Goal: Task Accomplishment & Management: Use online tool/utility

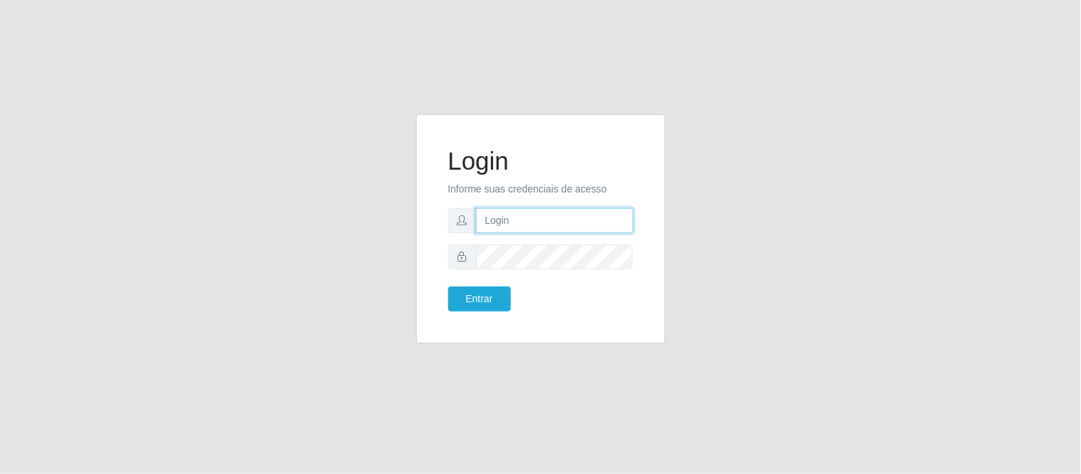
click at [507, 224] on input "text" at bounding box center [554, 220] width 157 height 25
type input "deyvid@carnesecortes"
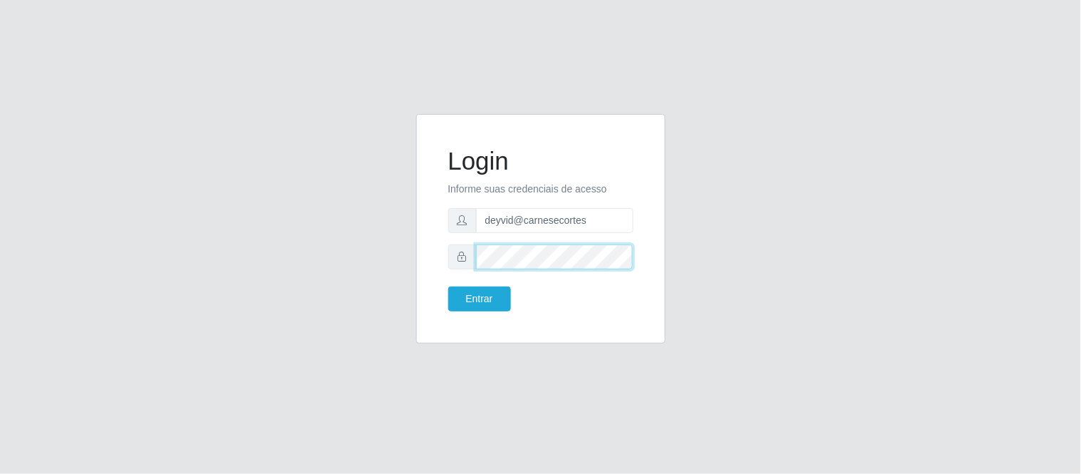
click at [448, 286] on button "Entrar" at bounding box center [479, 298] width 63 height 25
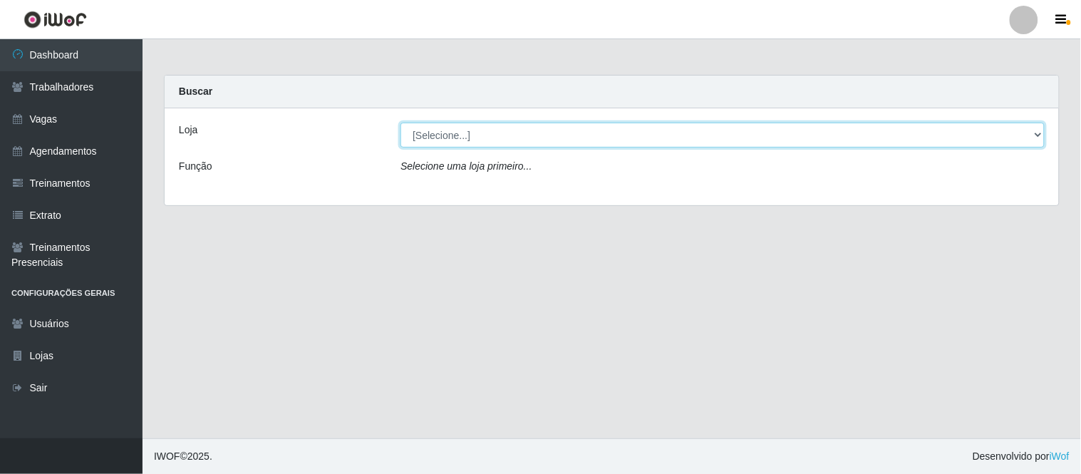
click at [473, 146] on select "[Selecione...] Carnes & Cortes" at bounding box center [722, 135] width 644 height 25
select select "433"
click at [400, 123] on select "[Selecione...] Carnes & Cortes" at bounding box center [722, 135] width 644 height 25
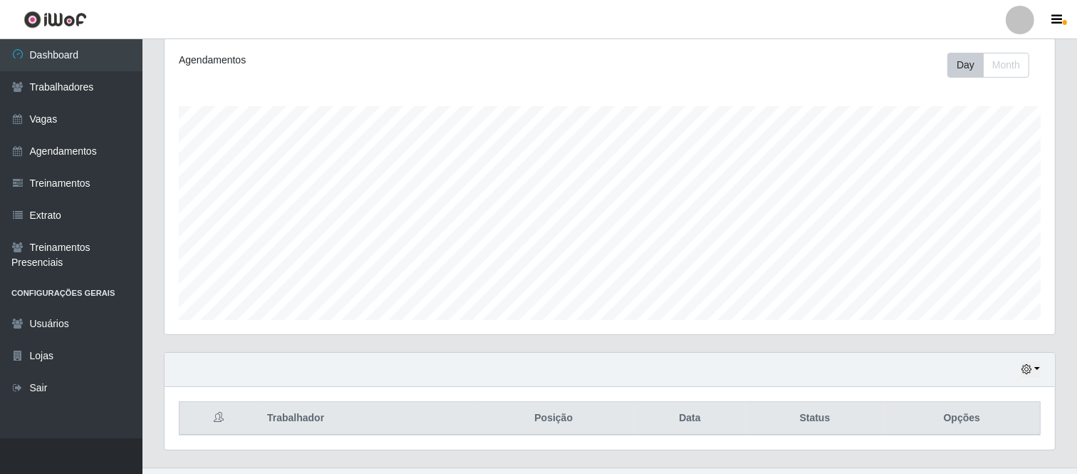
scroll to position [218, 0]
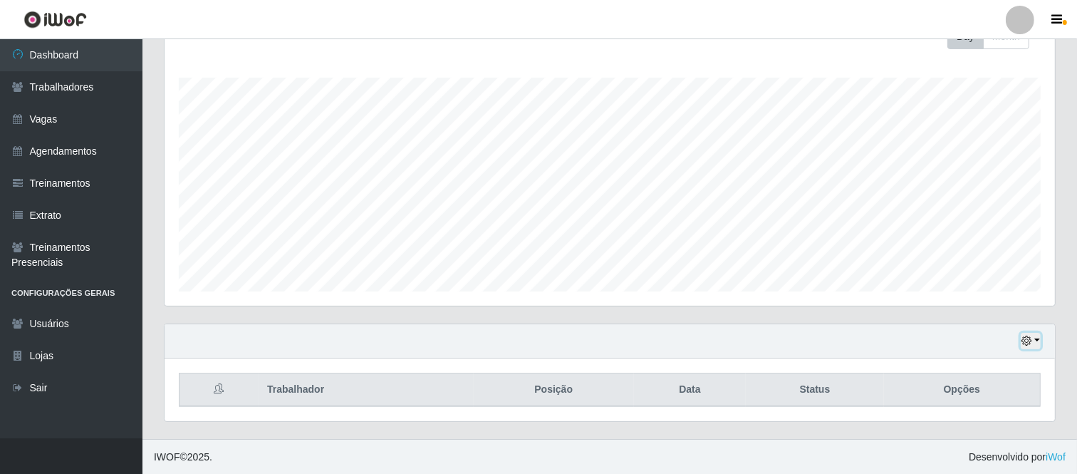
click at [973, 341] on button "button" at bounding box center [1031, 341] width 20 height 16
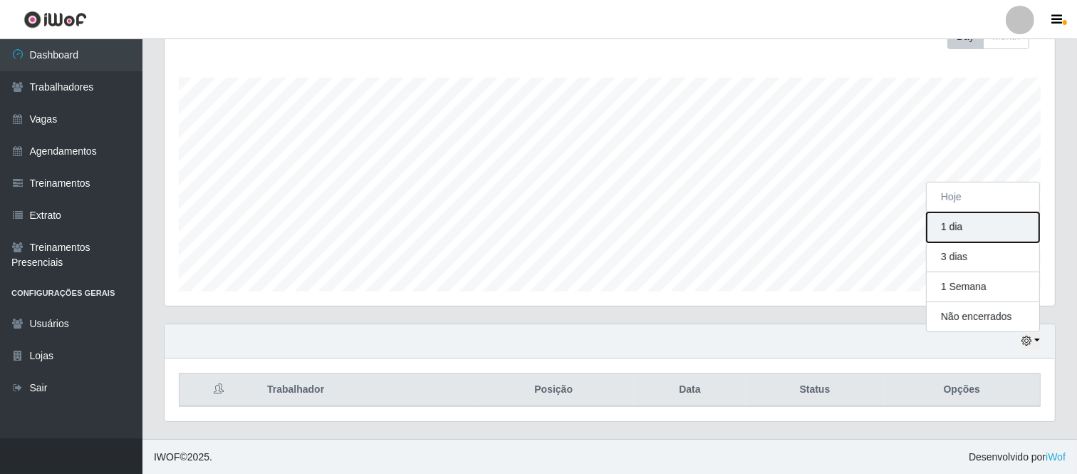
click at [970, 234] on button "1 dia" at bounding box center [983, 227] width 113 height 30
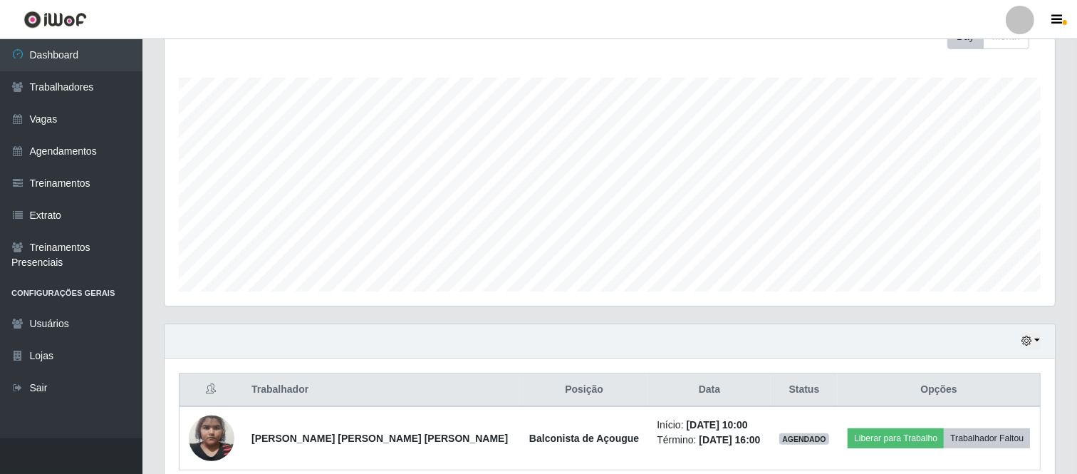
scroll to position [281, 0]
